Goal: Ask a question

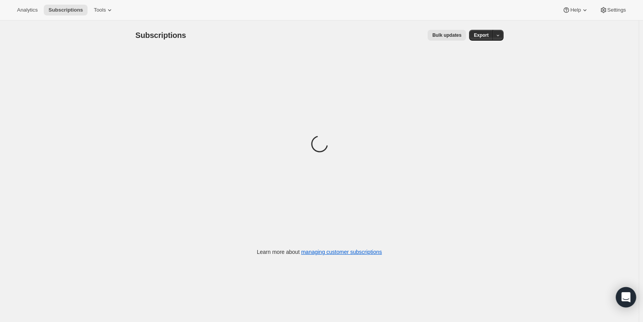
click at [624, 293] on icon "Open Intercom Messenger" at bounding box center [625, 297] width 9 height 10
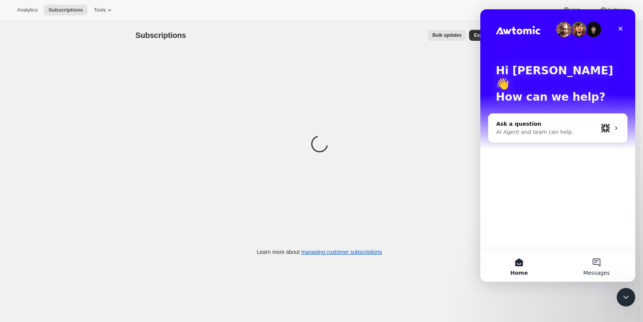
click at [602, 256] on button "Messages" at bounding box center [595, 266] width 77 height 31
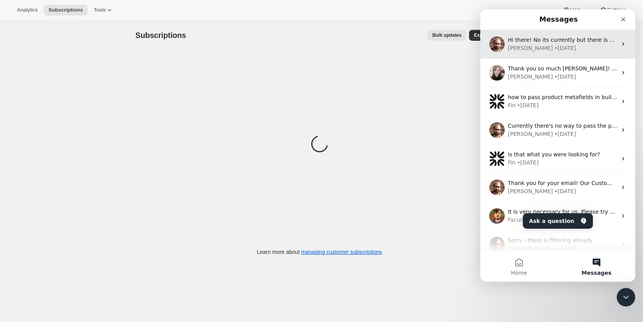
click at [570, 41] on span "Hi there! No its currently but there is a bundle.subtitle metafield you can use…" at bounding box center [646, 40] width 279 height 6
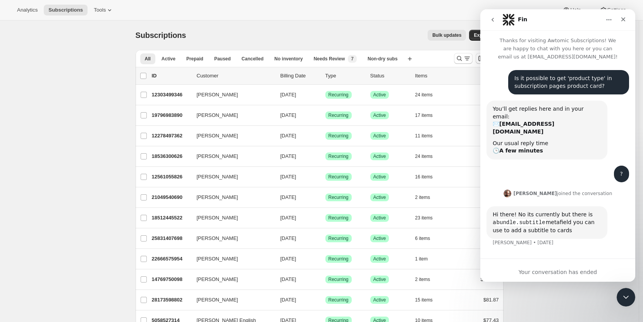
click at [584, 81] on div "Is it possible to get 'product type' in subscription pages product card?" at bounding box center [568, 82] width 108 height 15
drag, startPoint x: 543, startPoint y: 208, endPoint x: 489, endPoint y: 211, distance: 53.9
click at [489, 211] on div "Hi there! No its currently but there is a bundle.subtitle metafield you can use…" at bounding box center [546, 222] width 121 height 33
copy div "bundle.subtitle"
